Goal: Task Accomplishment & Management: Manage account settings

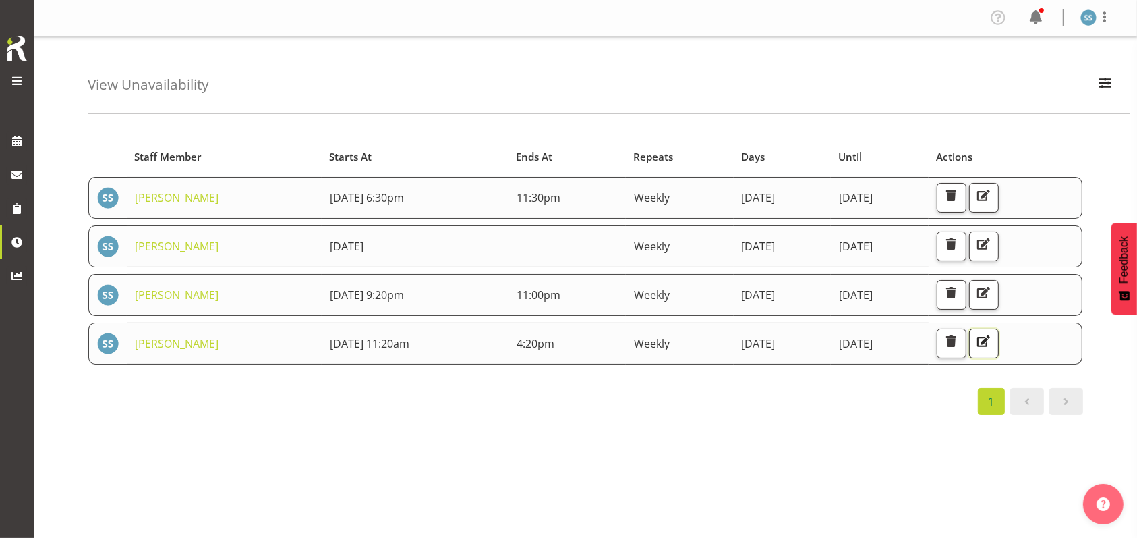
click at [992, 337] on span "button" at bounding box center [984, 341] width 18 height 18
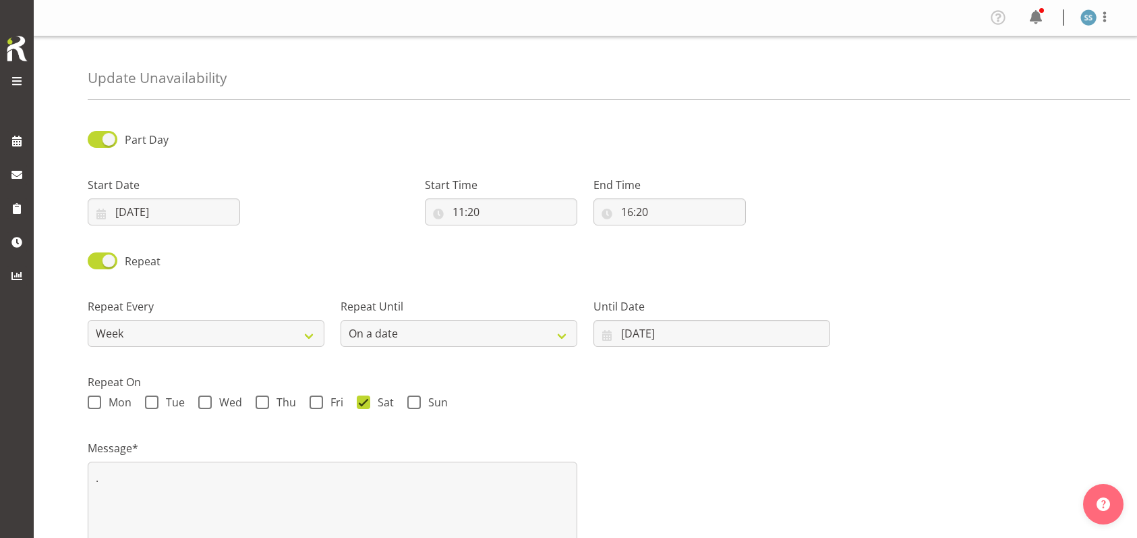
select select "date"
click at [469, 213] on input "11:20" at bounding box center [501, 211] width 152 height 27
drag, startPoint x: 522, startPoint y: 241, endPoint x: 513, endPoint y: 243, distance: 9.7
click at [517, 243] on select "00 01 02 03 04 05 06 07 08 09 10 11 12 13 14 15 16 17 18 19 20 21 22 23" at bounding box center [517, 246] width 30 height 27
select select "16"
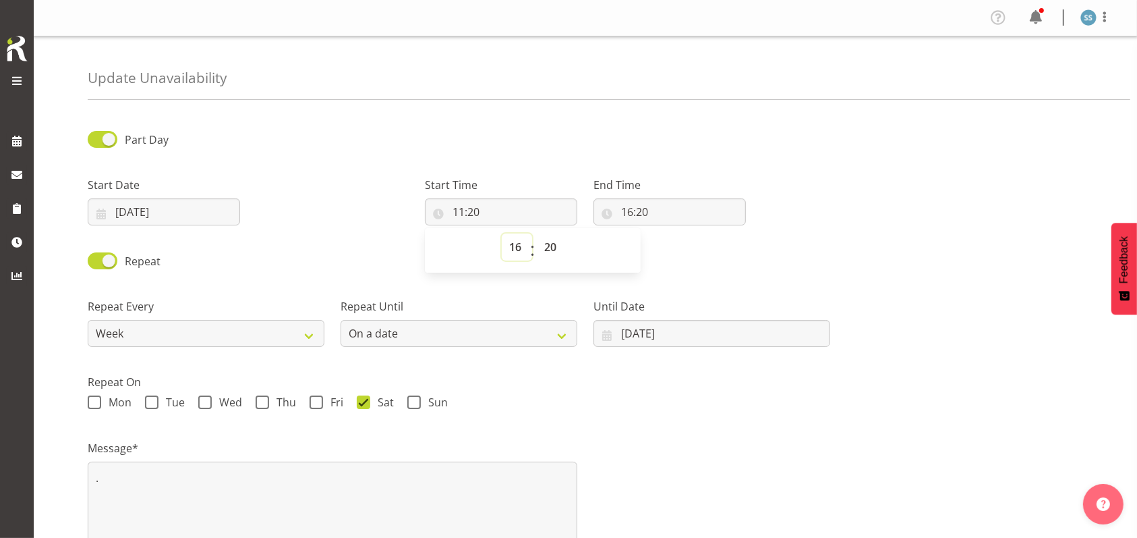
click at [502, 233] on select "00 01 02 03 04 05 06 07 08 09 10 11 12 13 14 15 16 17 18 19 20 21 22 23" at bounding box center [517, 246] width 30 height 27
type input "16:20"
click at [631, 208] on input "16:20" at bounding box center [670, 211] width 152 height 27
click at [685, 247] on select "00 01 02 03 04 05 06 07 08 09 10 11 12 13 14 15 16 17 18 19 20 21 22 23" at bounding box center [685, 246] width 30 height 27
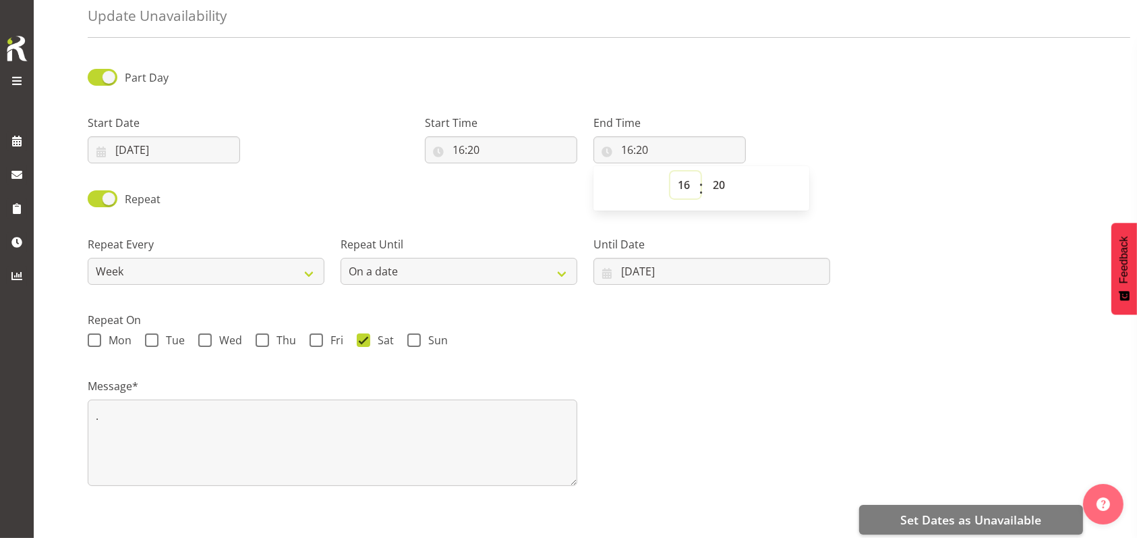
scroll to position [90, 0]
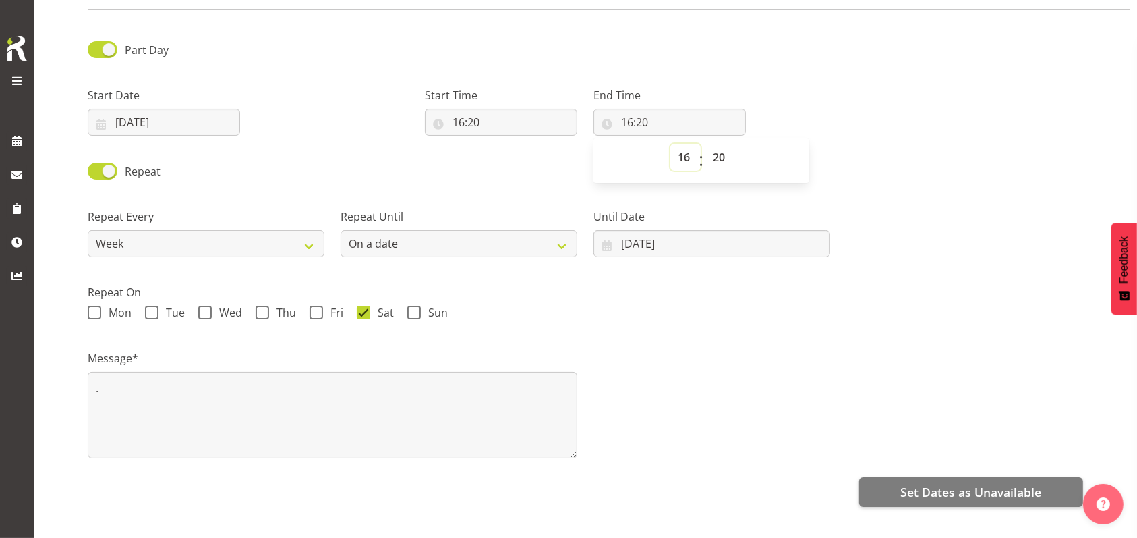
click at [685, 154] on select "00 01 02 03 04 05 06 07 08 09 10 11 12 13 14 15 16 17 18 19 20 21 22 23" at bounding box center [685, 157] width 30 height 27
select select "20"
click at [670, 144] on select "00 01 02 03 04 05 06 07 08 09 10 11 12 13 14 15 16 17 18 19 20 21 22 23" at bounding box center [685, 157] width 30 height 27
type input "20:20"
click at [685, 152] on select "00 01 02 03 04 05 06 07 08 09 10 11 12 13 14 15 16 17 18 19 20 21 22 23" at bounding box center [685, 157] width 30 height 27
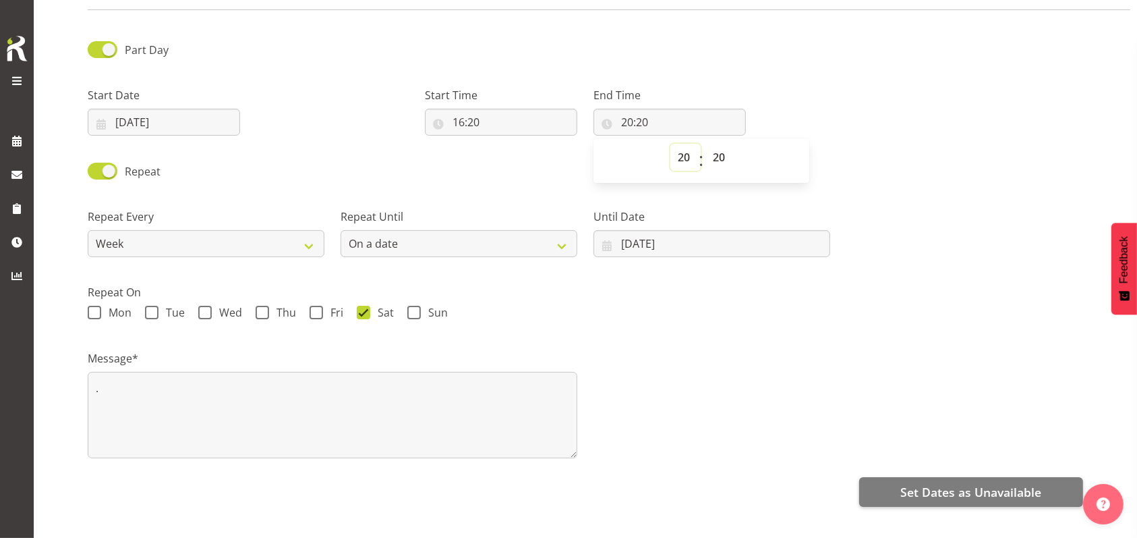
select select "22"
click at [670, 144] on select "00 01 02 03 04 05 06 07 08 09 10 11 12 13 14 15 16 17 18 19 20 21 22 23" at bounding box center [685, 157] width 30 height 27
type input "22:20"
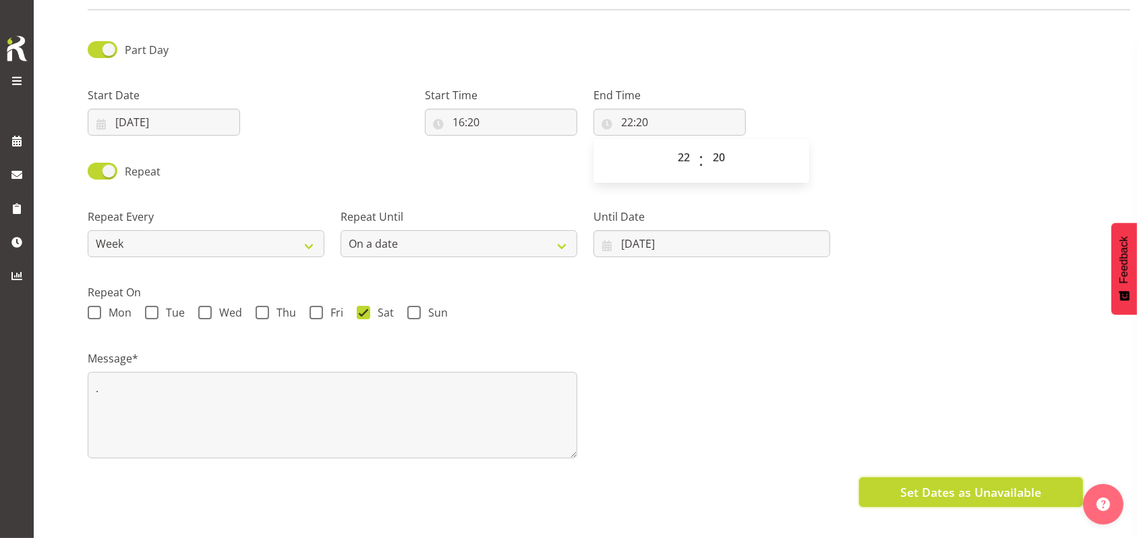
click at [947, 489] on span "Set Dates as Unavailable" at bounding box center [970, 492] width 141 height 18
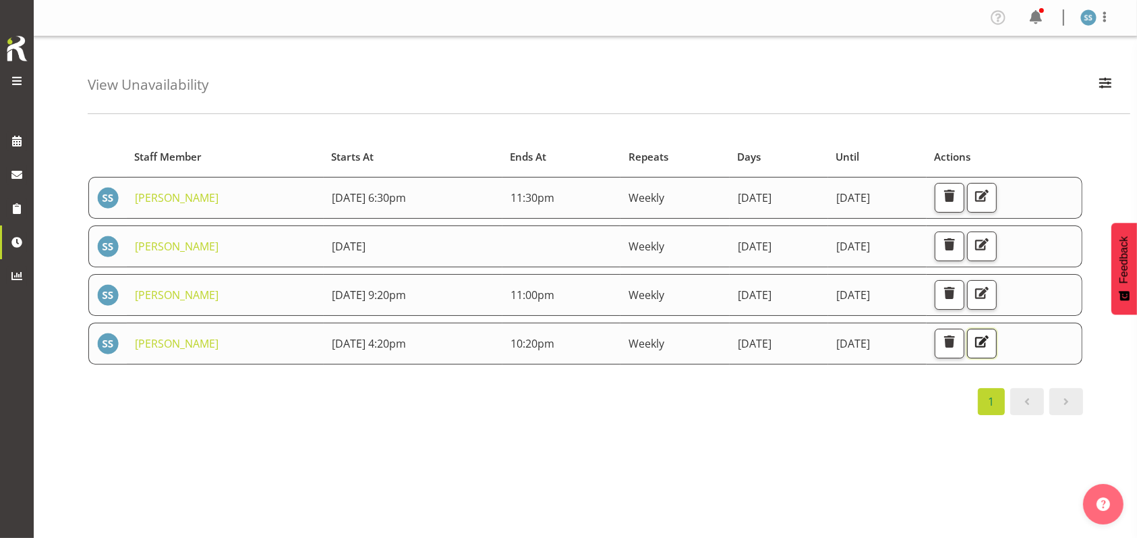
click at [991, 342] on span "button" at bounding box center [982, 341] width 18 height 18
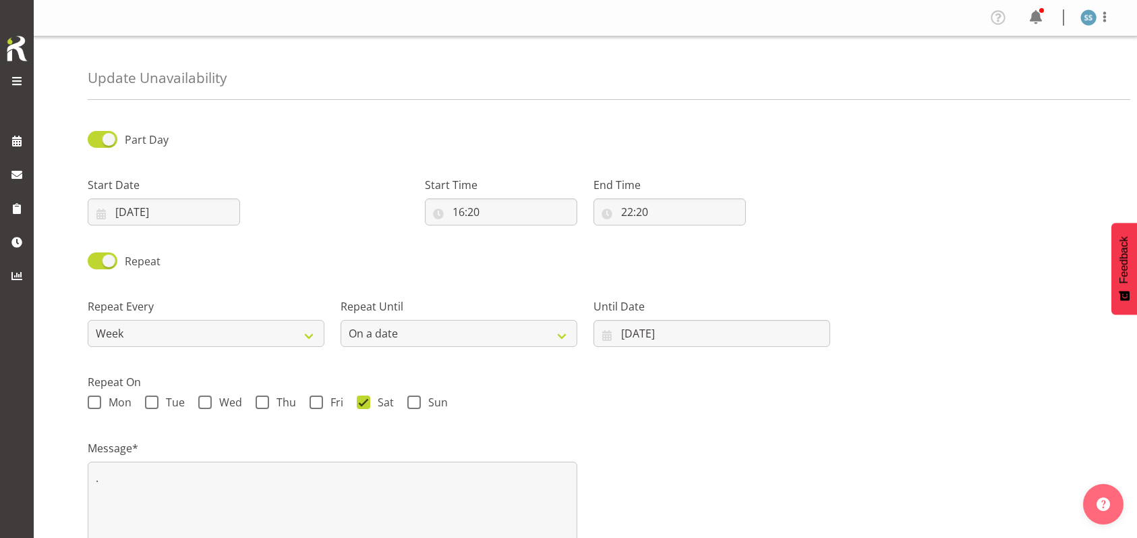
select select "date"
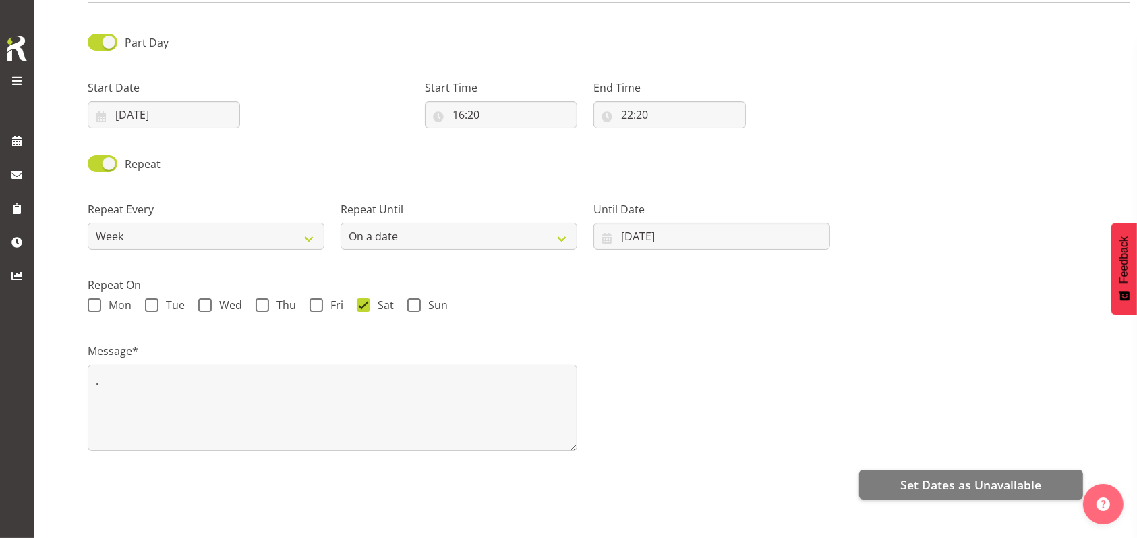
scroll to position [125, 0]
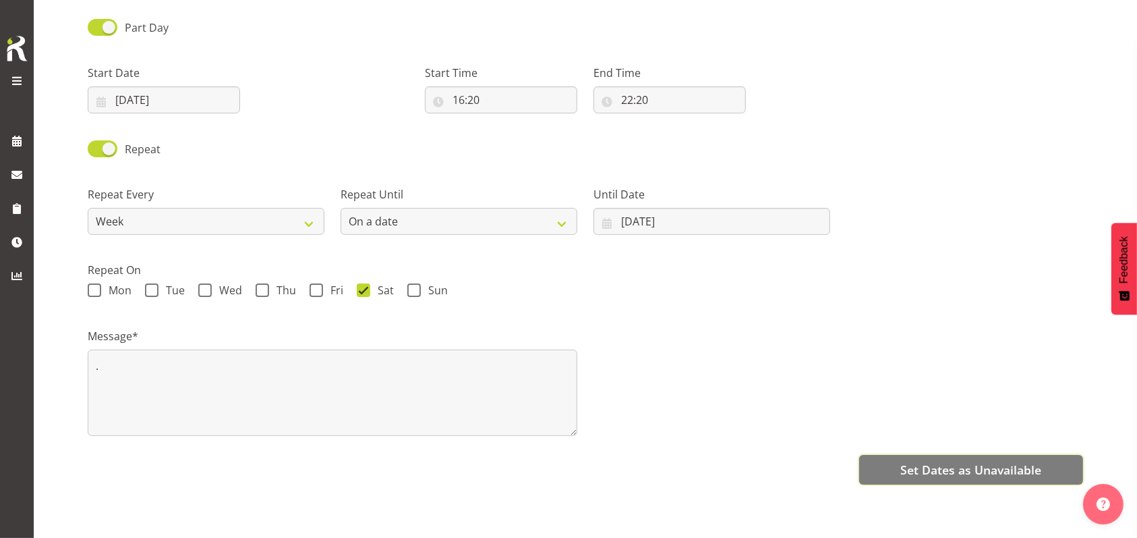
click at [973, 461] on span "Set Dates as Unavailable" at bounding box center [970, 470] width 141 height 18
